Goal: Information Seeking & Learning: Learn about a topic

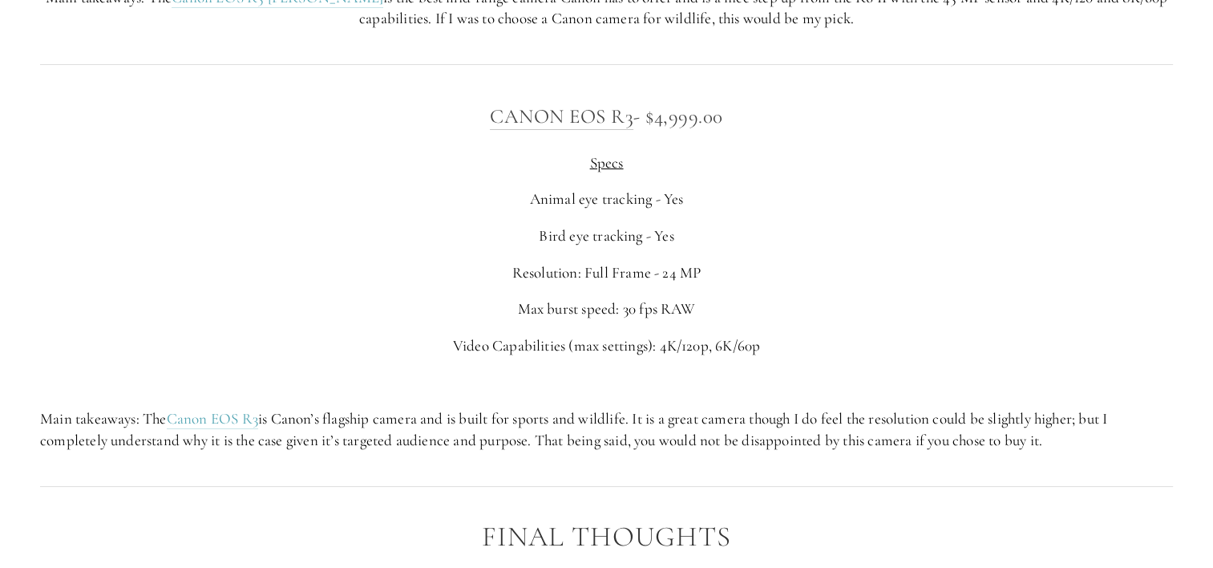
scroll to position [6496, 0]
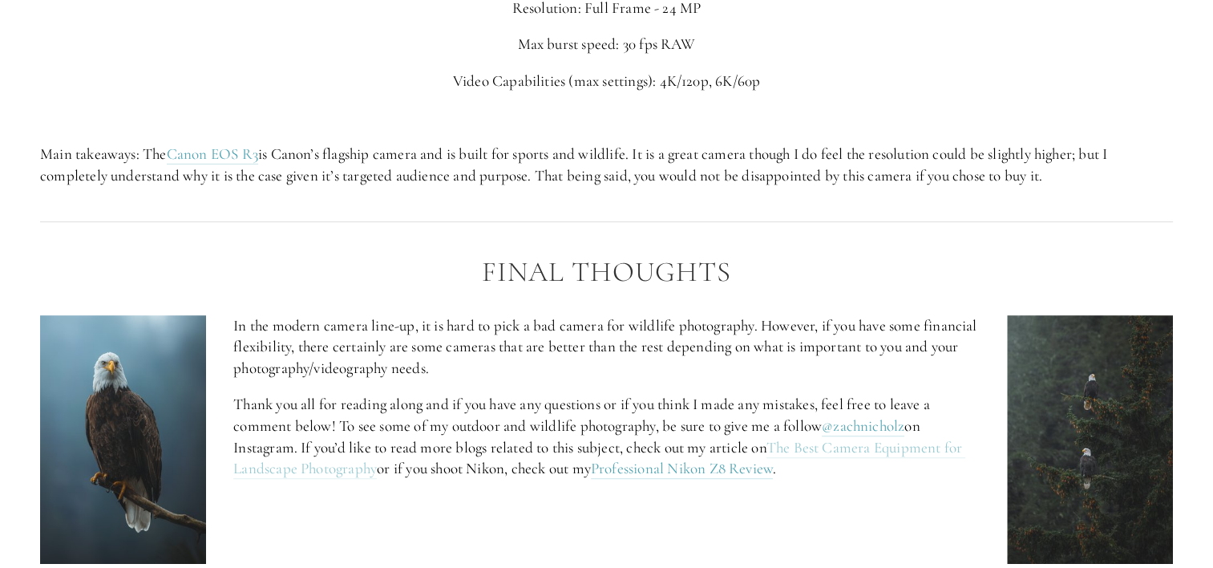
click at [802, 472] on link "The Best Camera Equipment for Landscape Photography" at bounding box center [599, 459] width 732 height 42
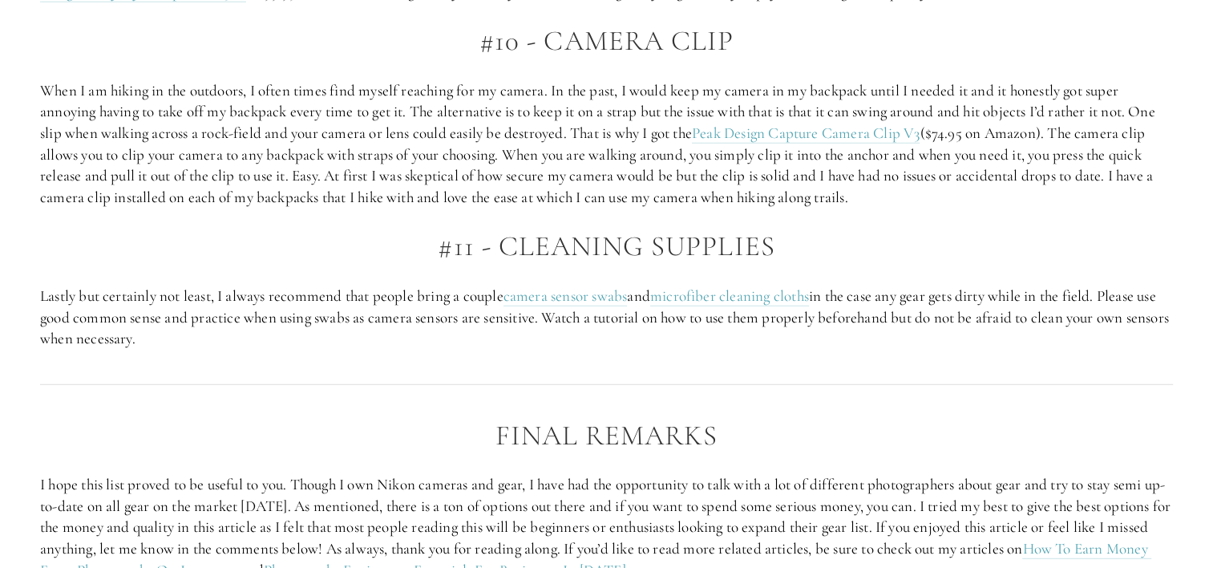
scroll to position [4491, 0]
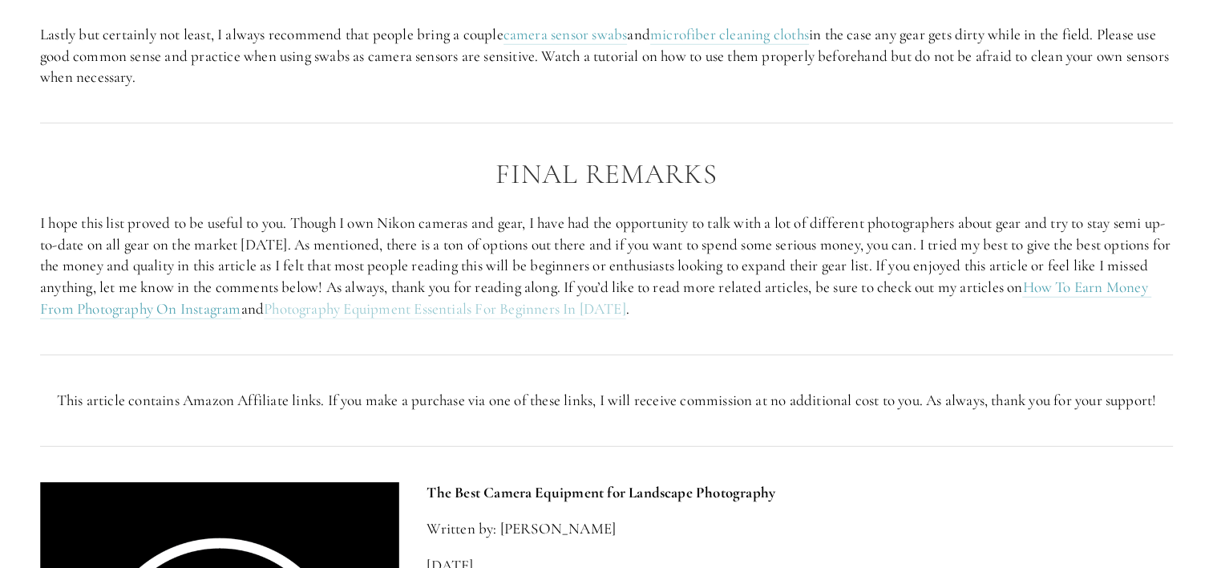
click at [481, 319] on link "Photography Equipment Essentials For Beginners In [DATE]" at bounding box center [445, 309] width 362 height 20
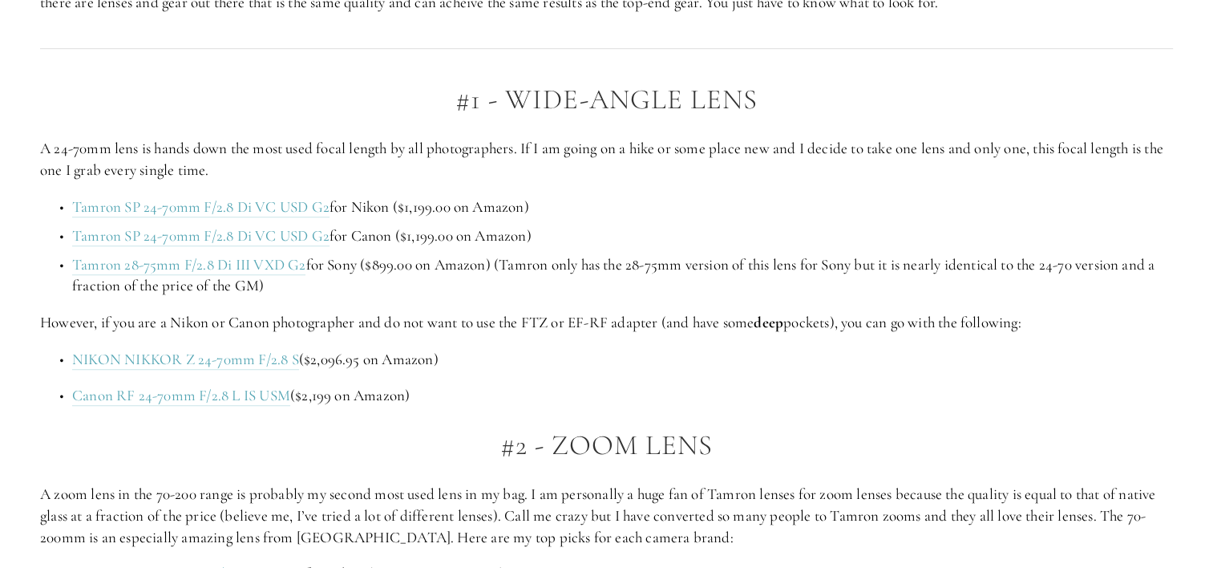
scroll to position [1043, 0]
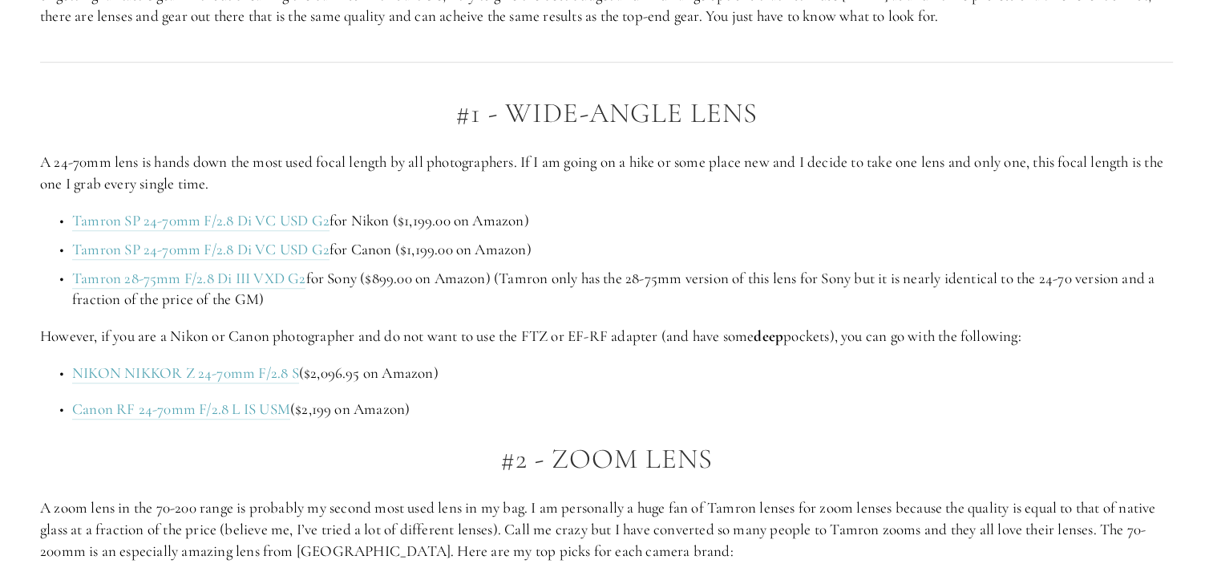
drag, startPoint x: 267, startPoint y: 221, endPoint x: 740, endPoint y: 359, distance: 492.9
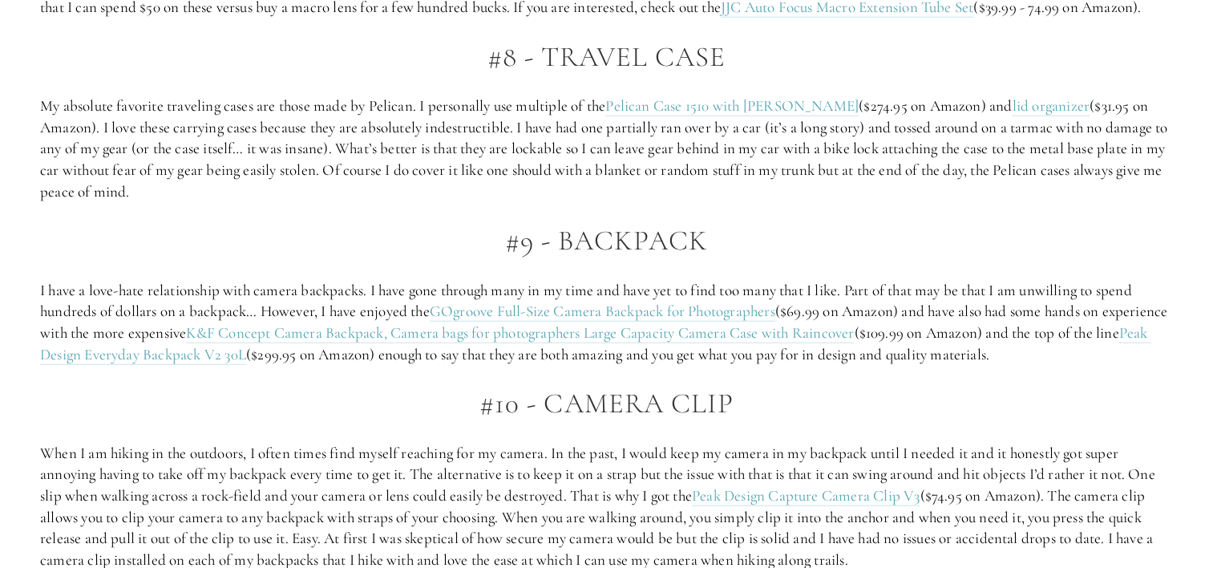
scroll to position [3849, 0]
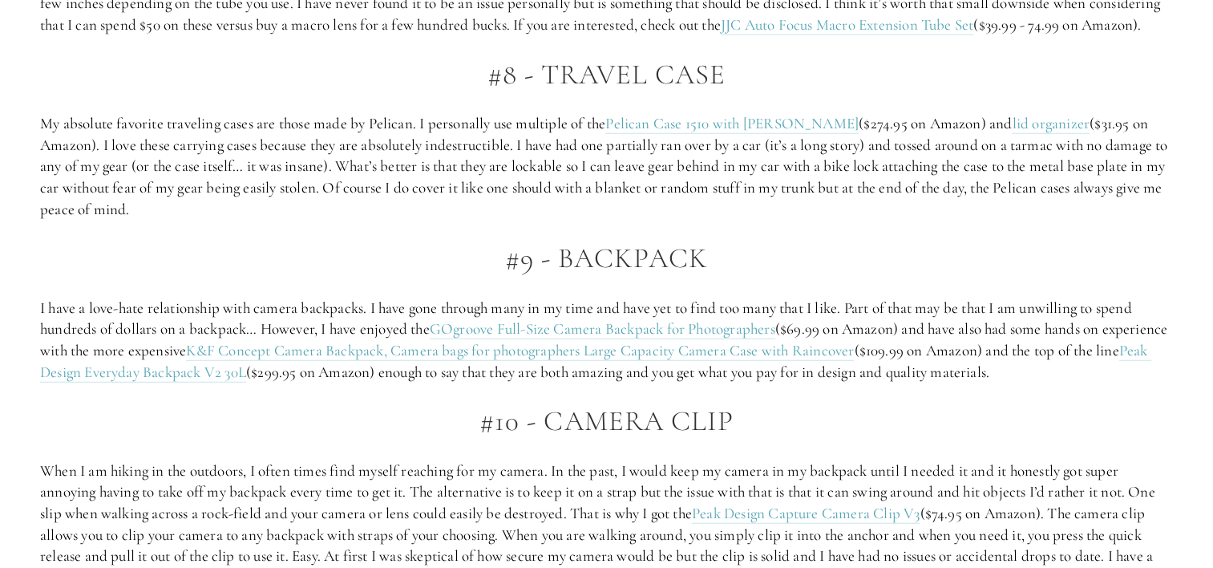
drag, startPoint x: 738, startPoint y: 150, endPoint x: 459, endPoint y: 243, distance: 294.2
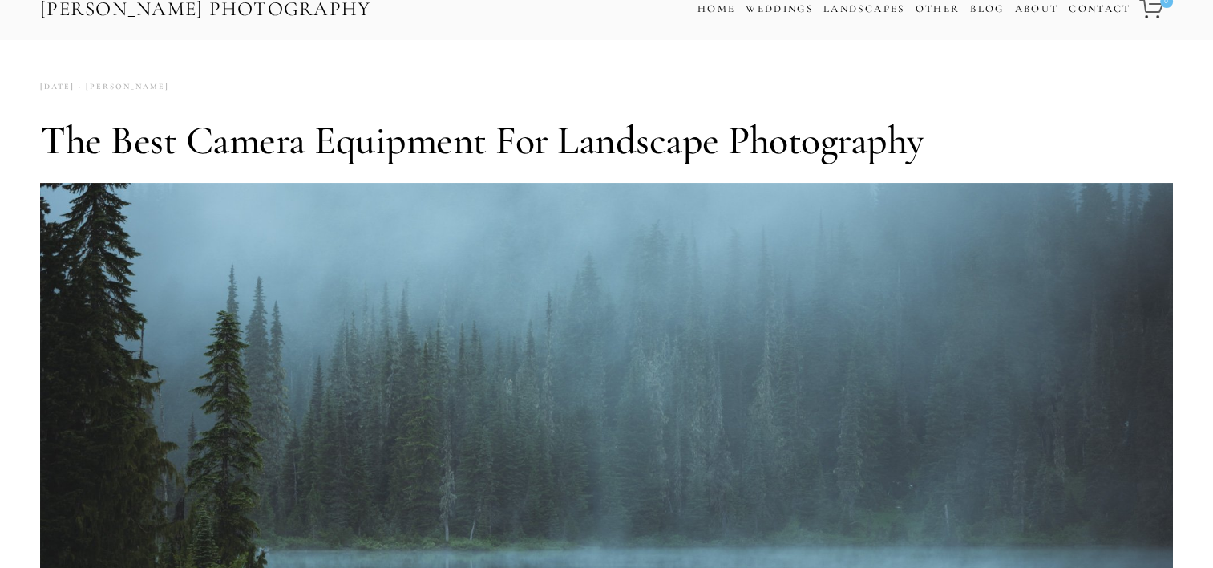
scroll to position [0, 0]
